Goal: Task Accomplishment & Management: Manage account settings

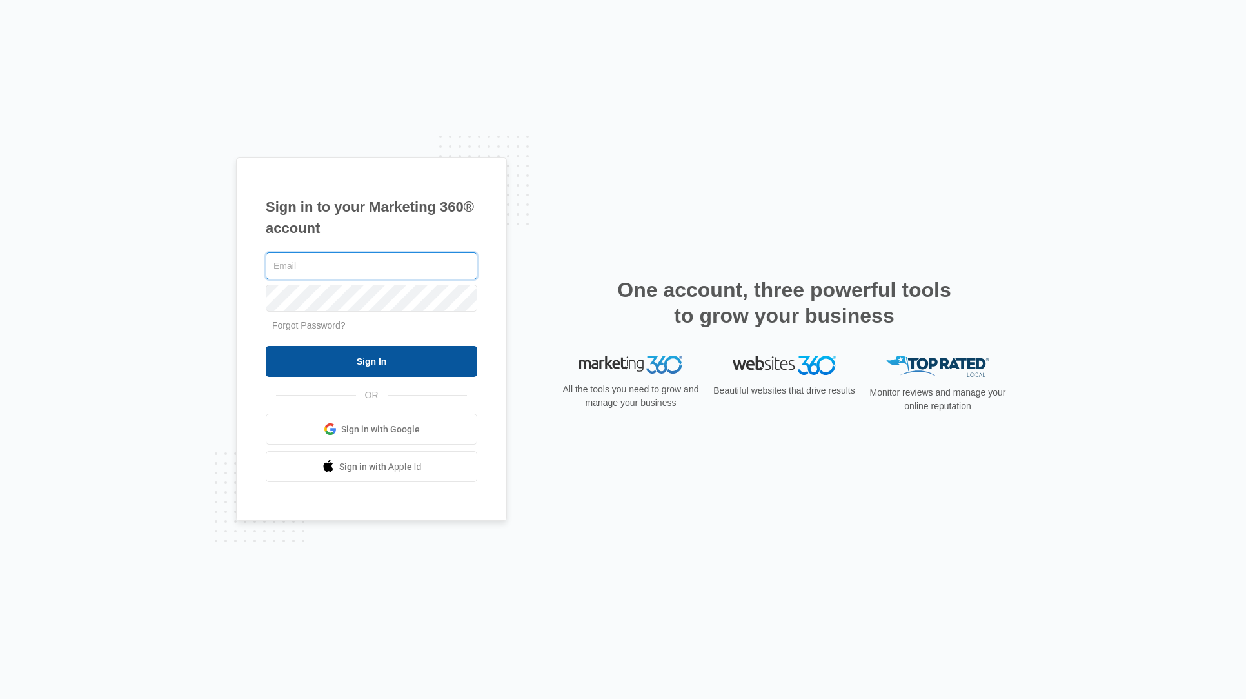
type input "[EMAIL_ADDRESS][PERSON_NAME][DOMAIN_NAME]"
click at [330, 365] on input "Sign In" at bounding box center [372, 361] width 212 height 31
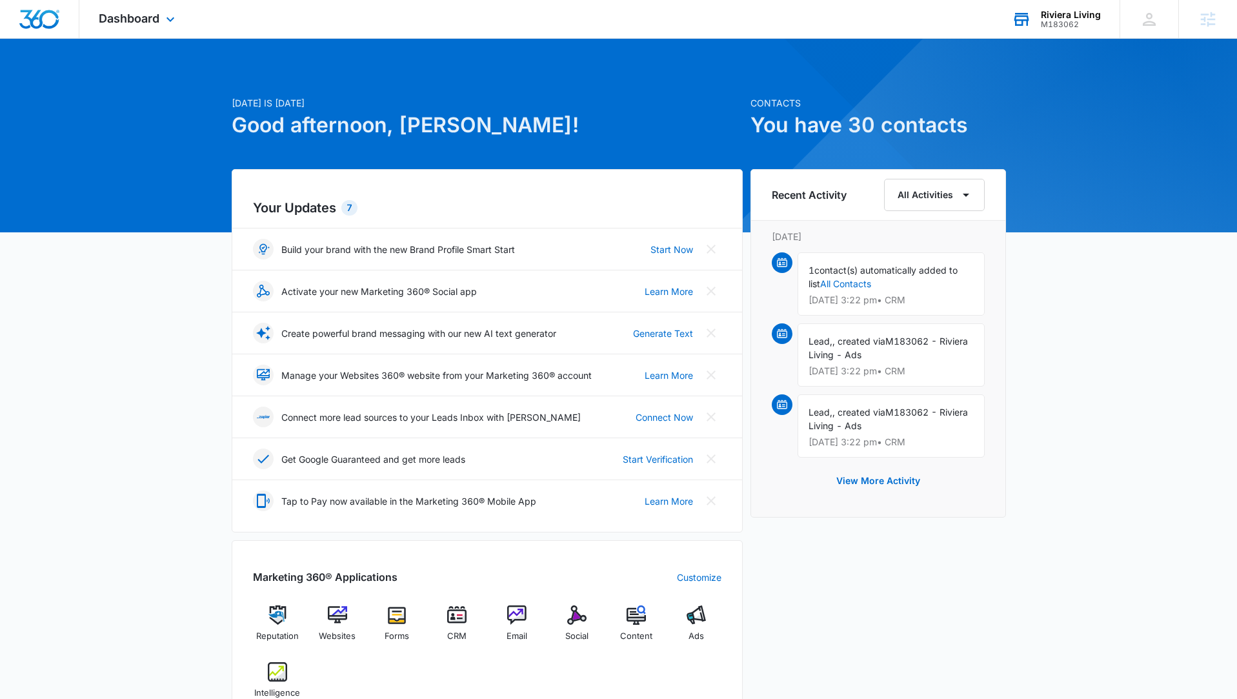
click at [1066, 30] on div "Riviera Living M183062 Your Accounts View All" at bounding box center [1055, 19] width 127 height 38
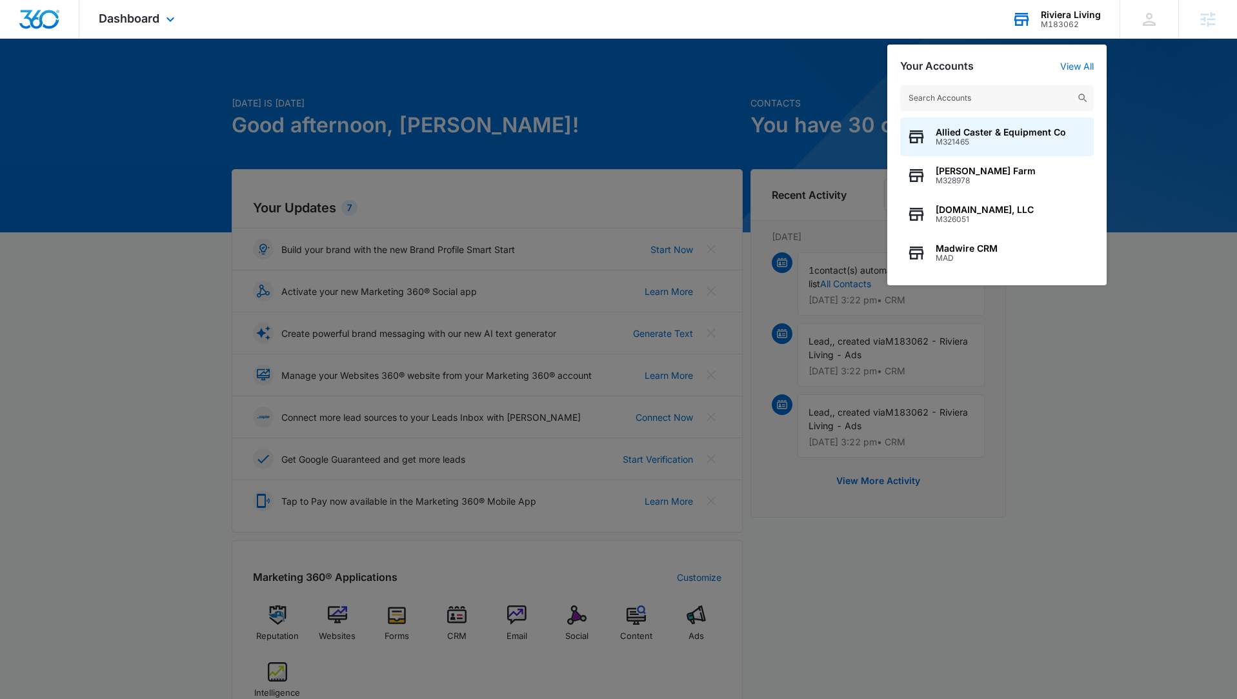
click at [1016, 101] on input "text" at bounding box center [997, 98] width 194 height 26
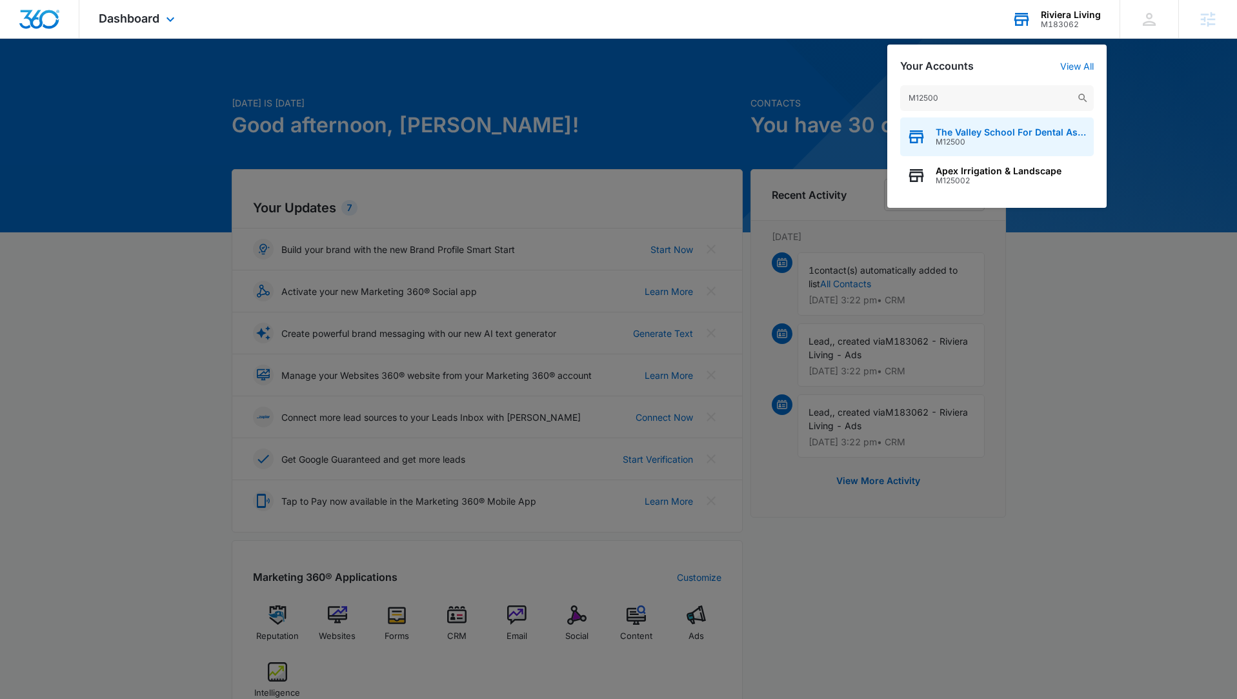
type input "M12500"
click at [951, 135] on span "The Valley School For Dental Assisting" at bounding box center [1011, 132] width 152 height 10
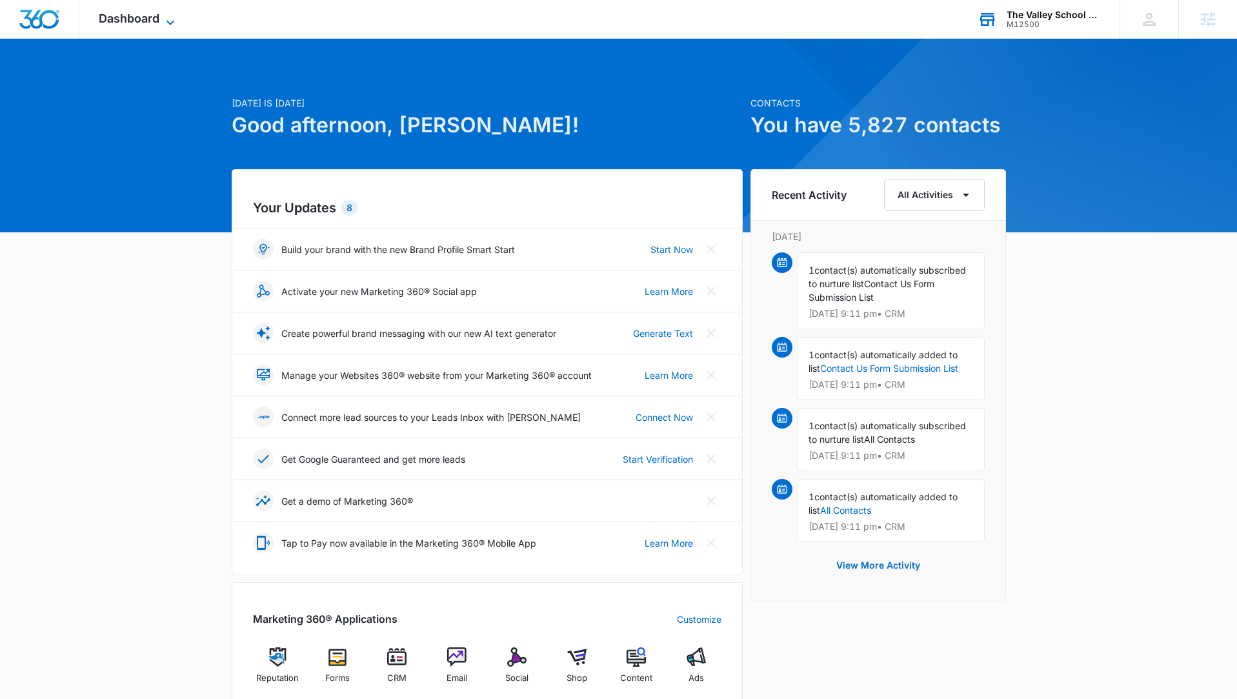
click at [150, 25] on span "Dashboard" at bounding box center [129, 19] width 61 height 14
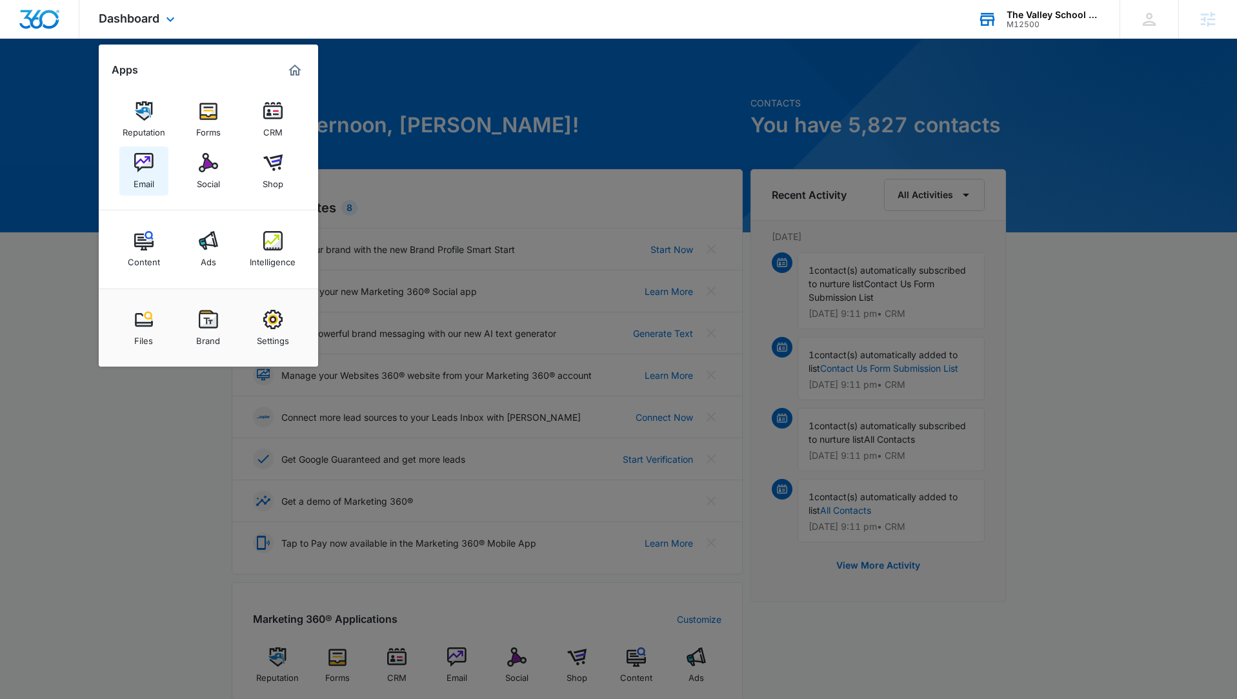
click at [140, 164] on img at bounding box center [143, 162] width 19 height 19
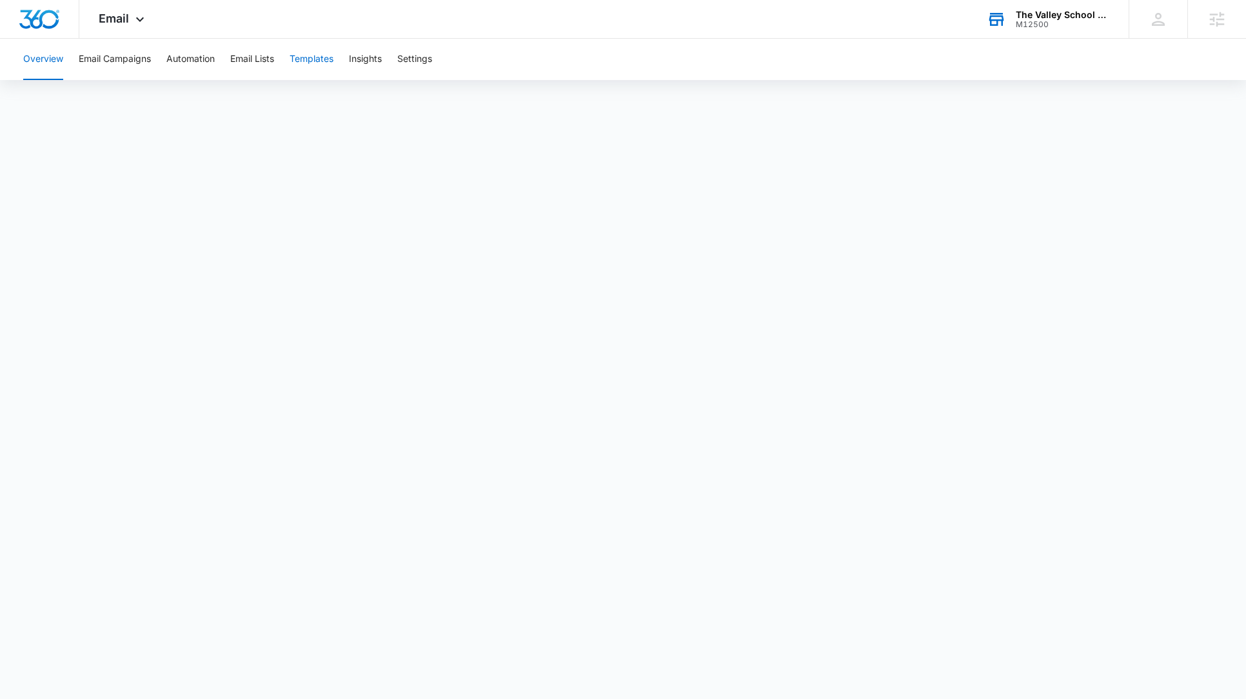
click at [311, 55] on button "Templates" at bounding box center [312, 59] width 44 height 41
